Goal: Task Accomplishment & Management: Manage account settings

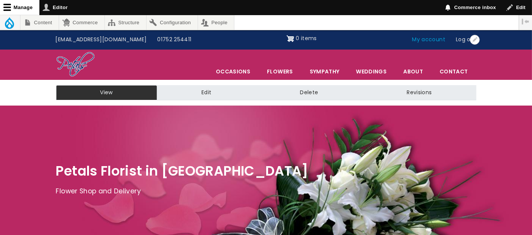
click at [423, 39] on link "My account" at bounding box center [429, 40] width 44 height 14
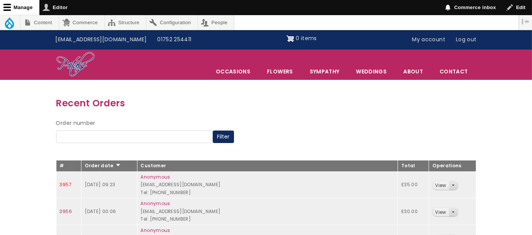
click at [64, 184] on link "3957" at bounding box center [66, 184] width 12 height 6
